Goal: Task Accomplishment & Management: Manage account settings

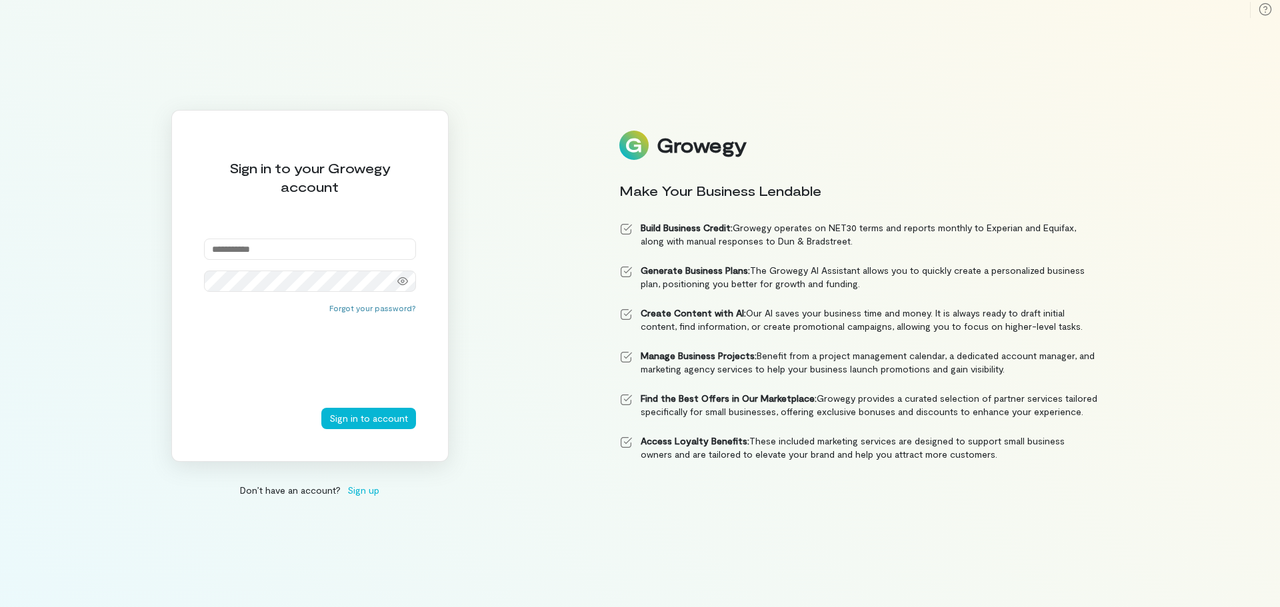
drag, startPoint x: 0, startPoint y: 0, endPoint x: 242, endPoint y: 243, distance: 343.1
click at [242, 243] on input "email" at bounding box center [310, 249] width 212 height 21
type input "**********"
click at [365, 416] on button "Sign in to account" at bounding box center [368, 418] width 95 height 21
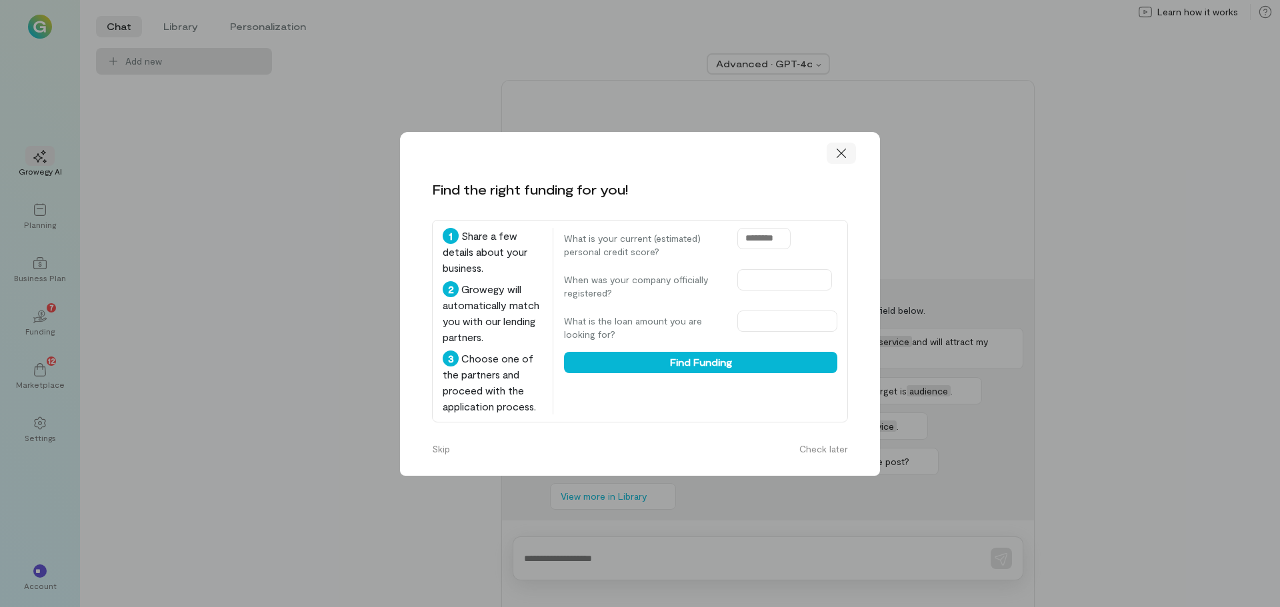
click at [841, 158] on icon at bounding box center [841, 153] width 13 height 13
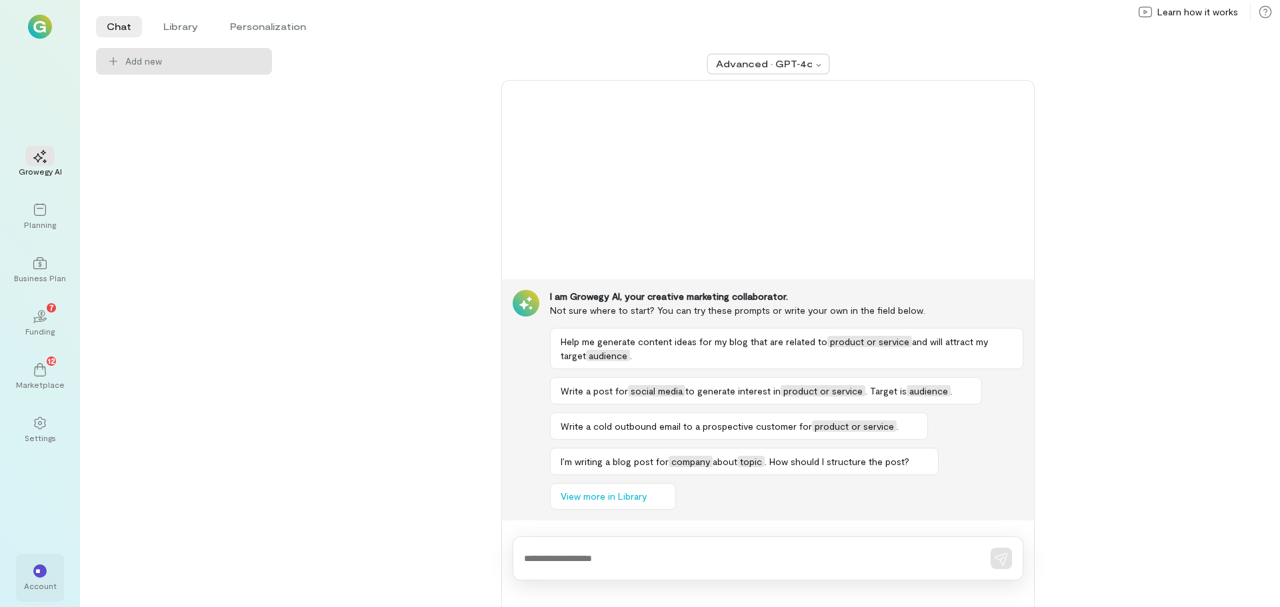
click at [55, 573] on div "** Account" at bounding box center [40, 578] width 48 height 48
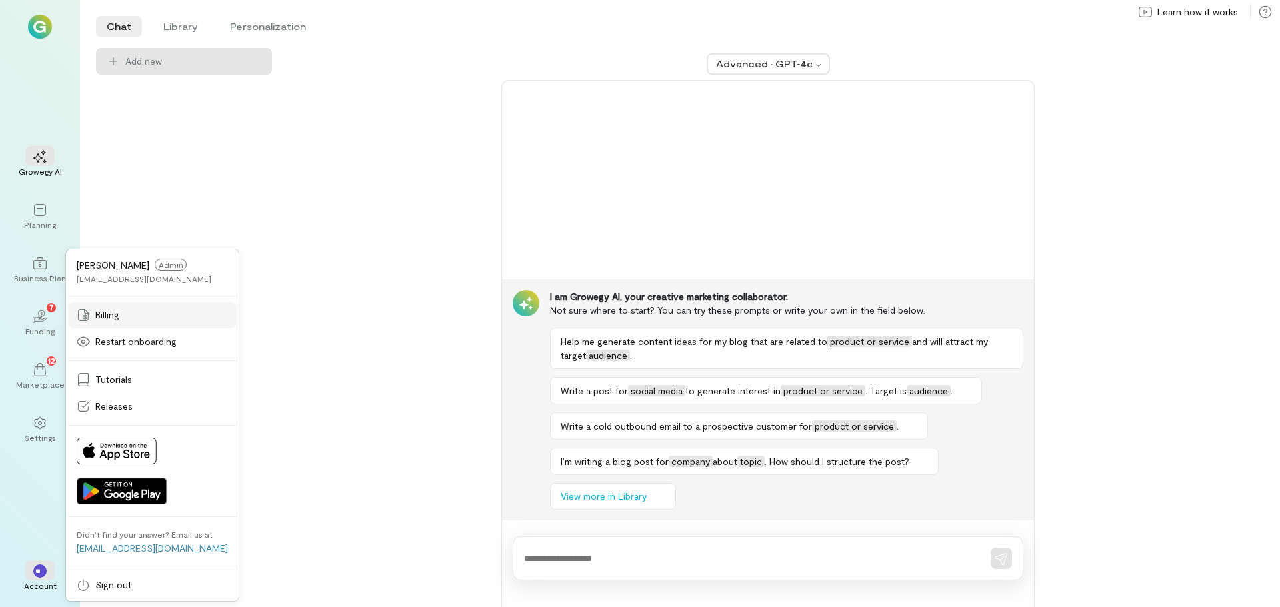
click at [117, 317] on span "Billing" at bounding box center [107, 315] width 24 height 13
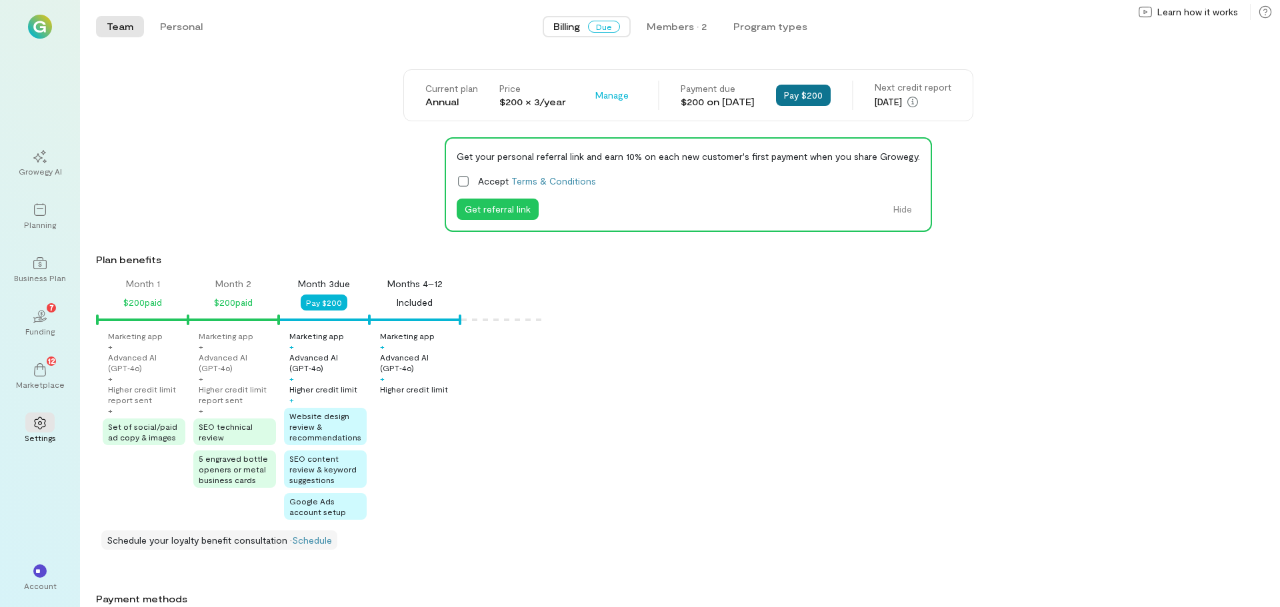
click at [804, 99] on button "Pay $200" at bounding box center [803, 95] width 55 height 21
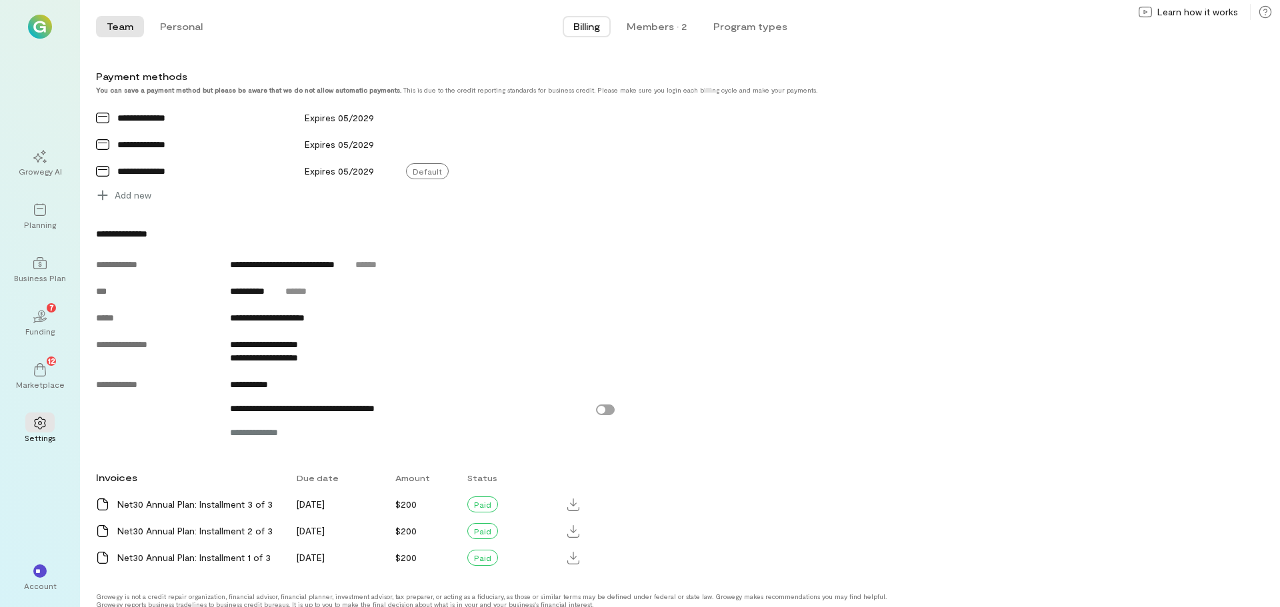
scroll to position [535, 0]
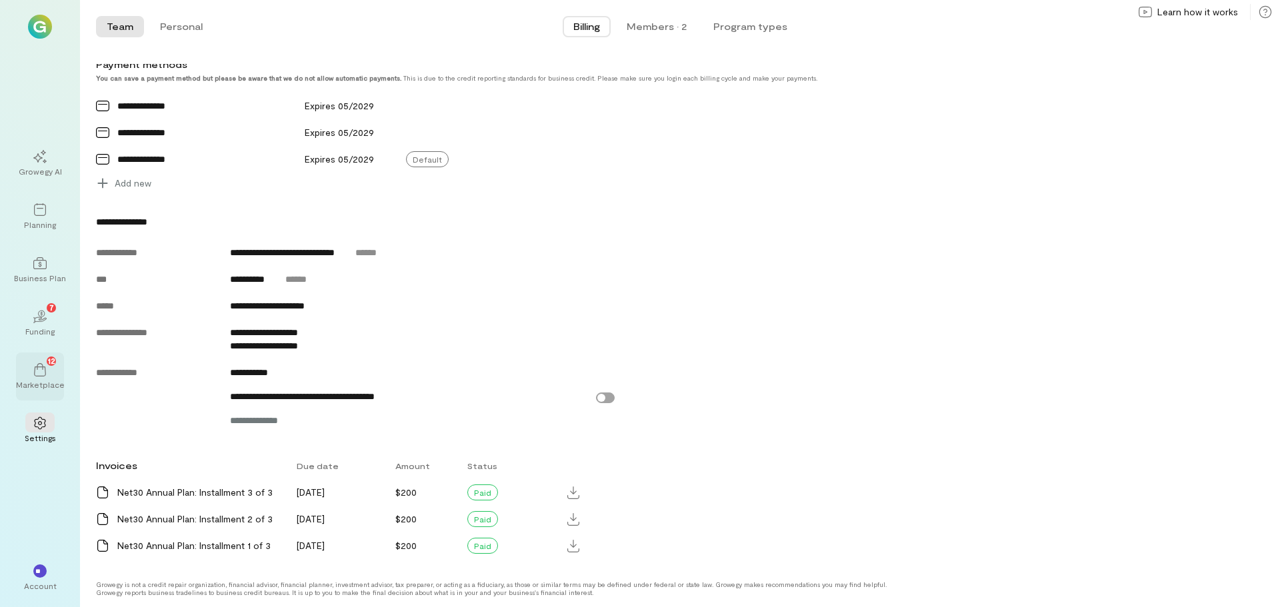
click at [52, 368] on div "12" at bounding box center [39, 369] width 29 height 20
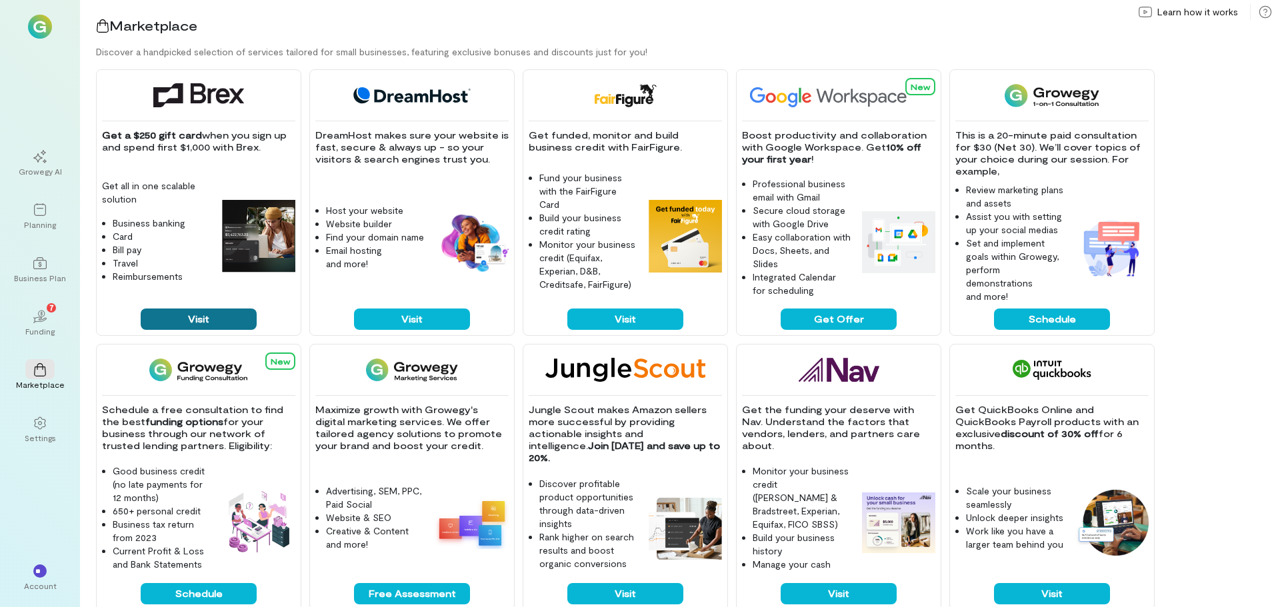
click at [201, 316] on button "Visit" at bounding box center [199, 319] width 116 height 21
click at [43, 323] on icon "02" at bounding box center [39, 316] width 13 height 13
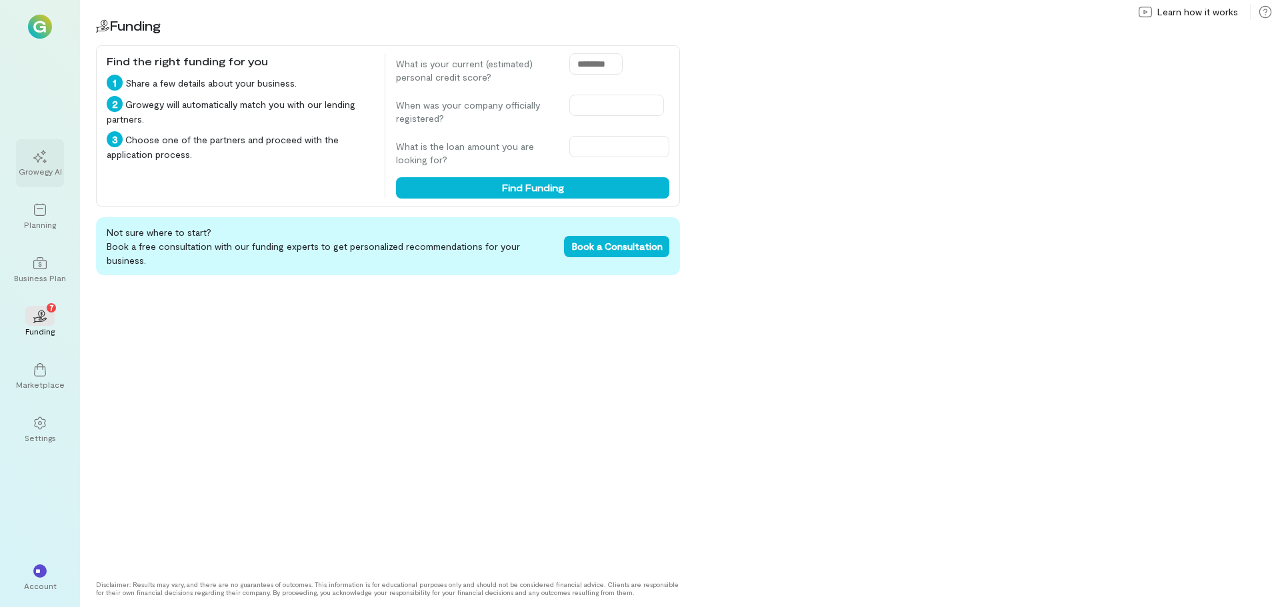
click at [39, 165] on div at bounding box center [39, 156] width 29 height 20
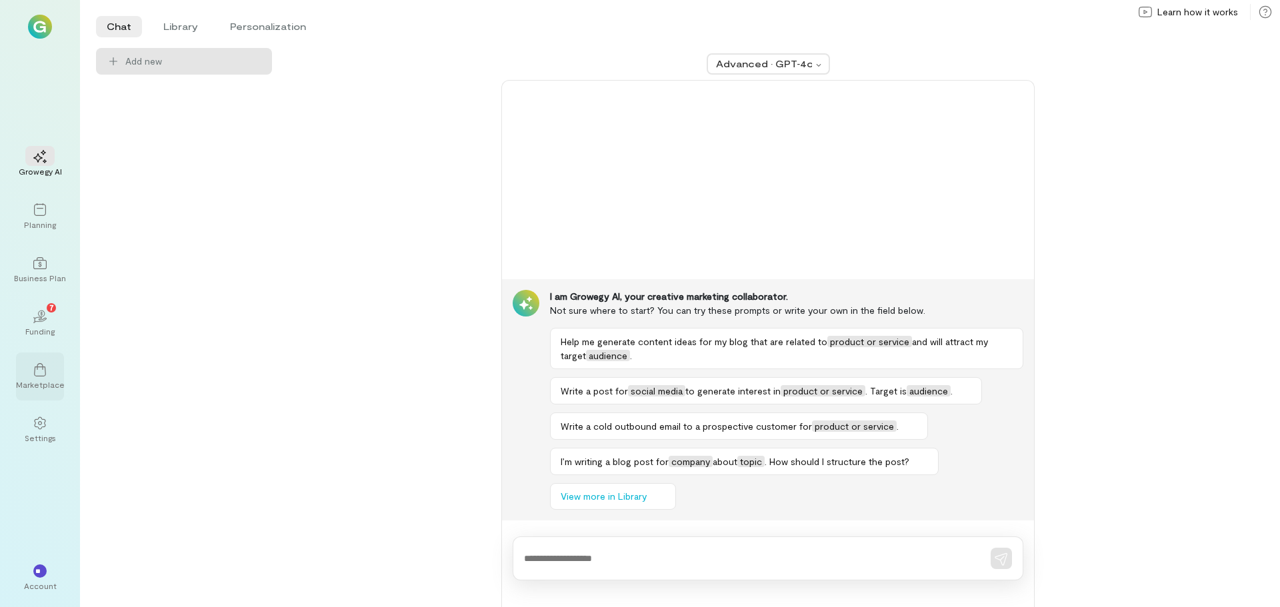
click at [40, 375] on icon at bounding box center [39, 369] width 13 height 13
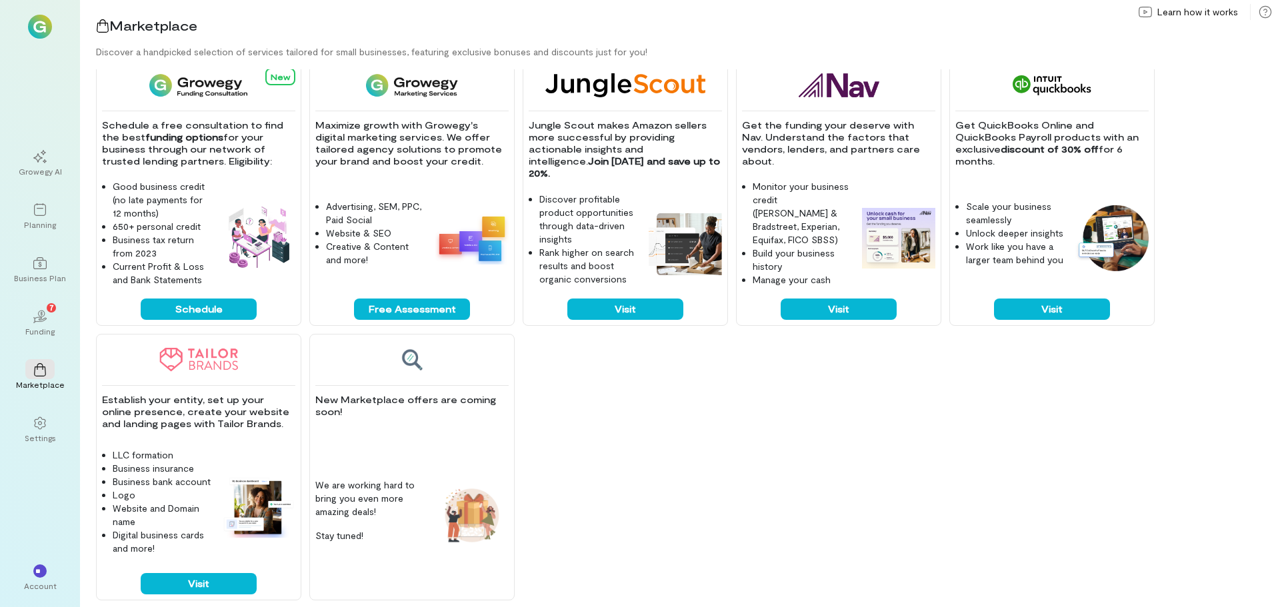
scroll to position [294, 0]
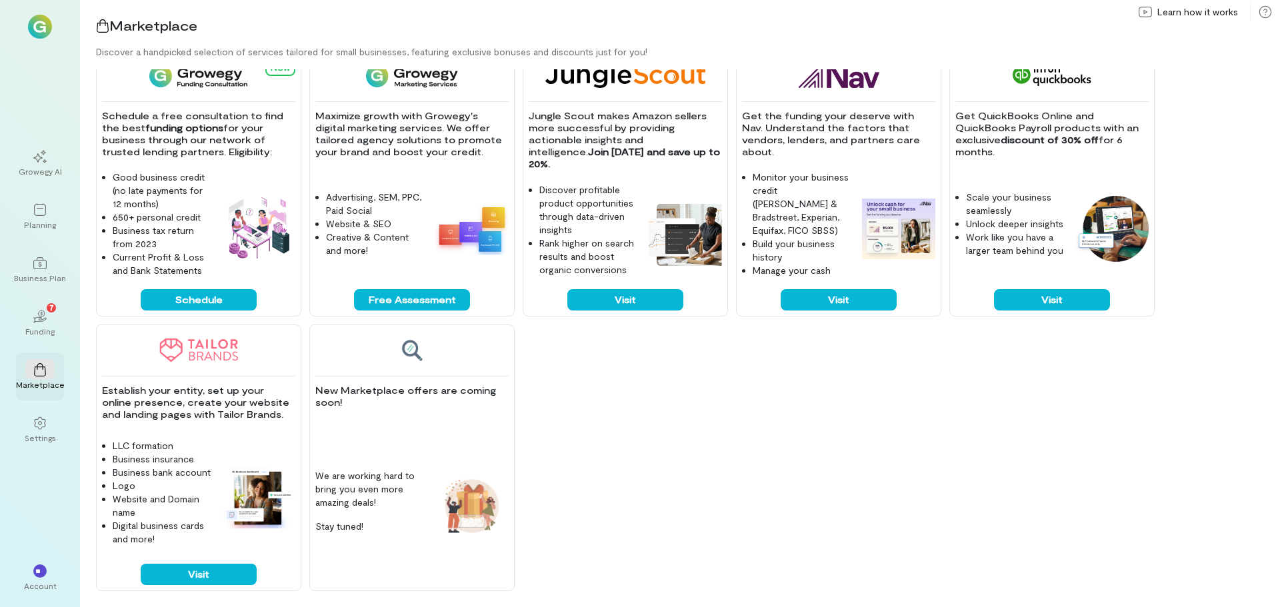
click at [42, 369] on icon at bounding box center [39, 369] width 13 height 13
click at [45, 419] on icon at bounding box center [39, 423] width 11 height 13
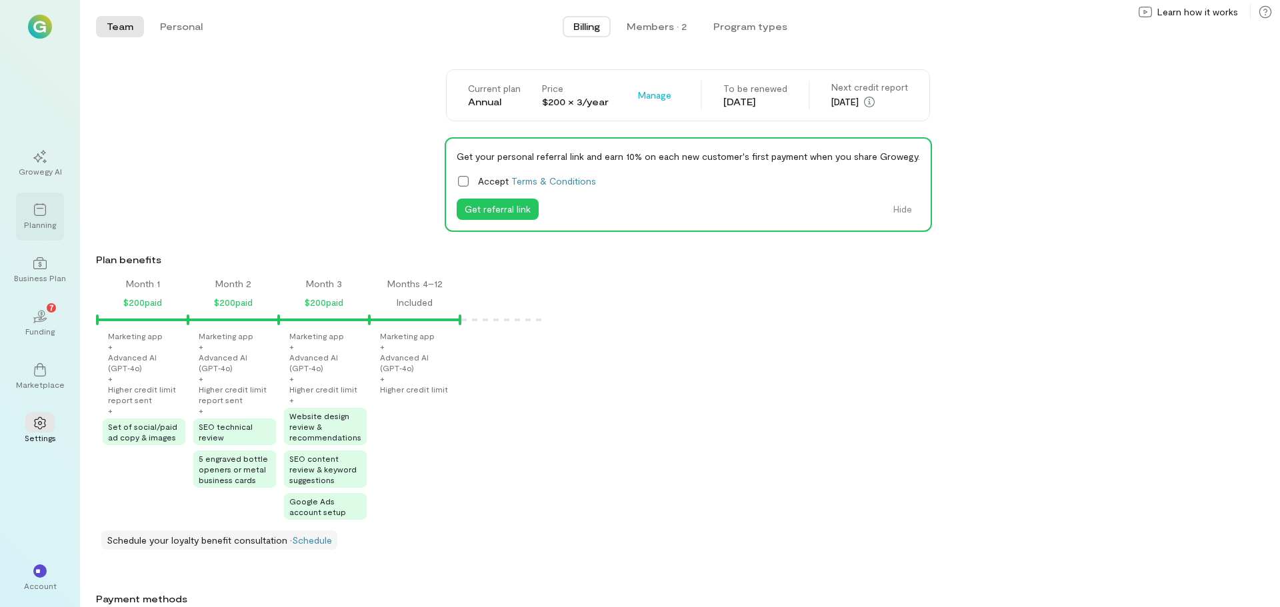
click at [48, 217] on div at bounding box center [39, 209] width 29 height 20
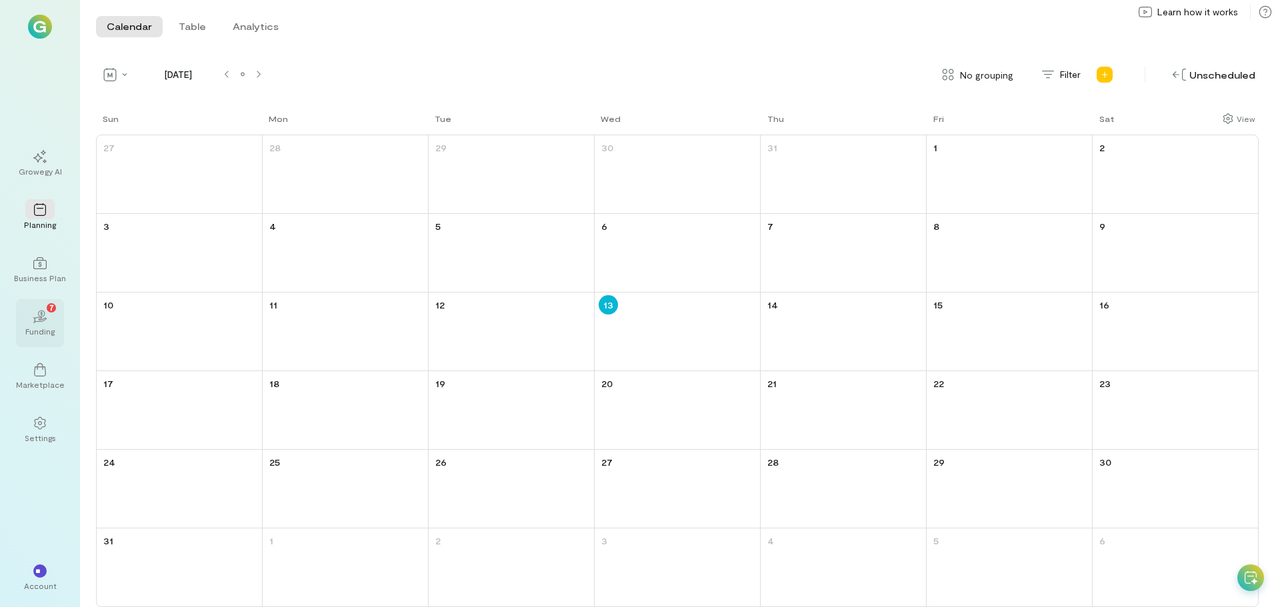
click at [43, 327] on div "Funding" at bounding box center [39, 331] width 29 height 11
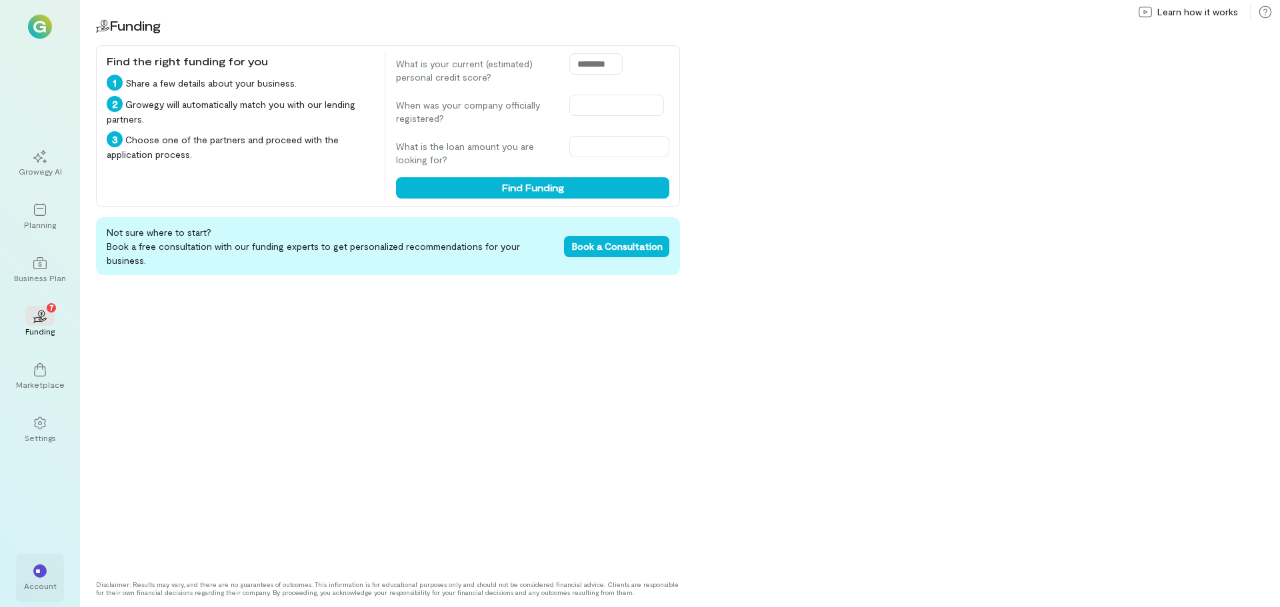
click at [27, 573] on div "**" at bounding box center [39, 571] width 29 height 20
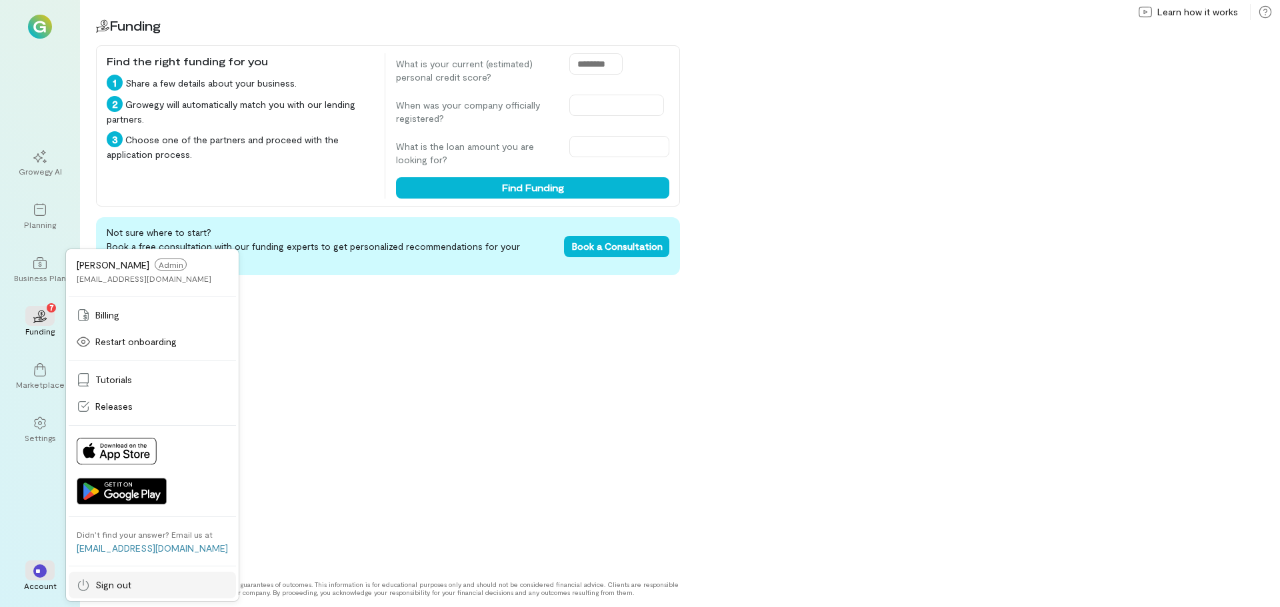
click at [97, 576] on link "Sign out" at bounding box center [152, 585] width 167 height 27
